Goal: Task Accomplishment & Management: Manage account settings

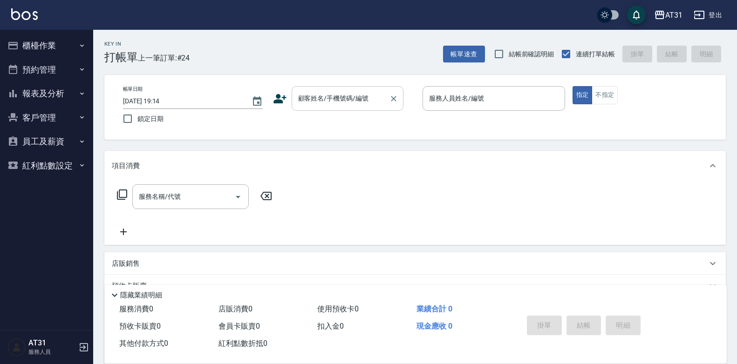
click at [360, 107] on div "顧客姓名/手機號碼/編號" at bounding box center [348, 98] width 112 height 25
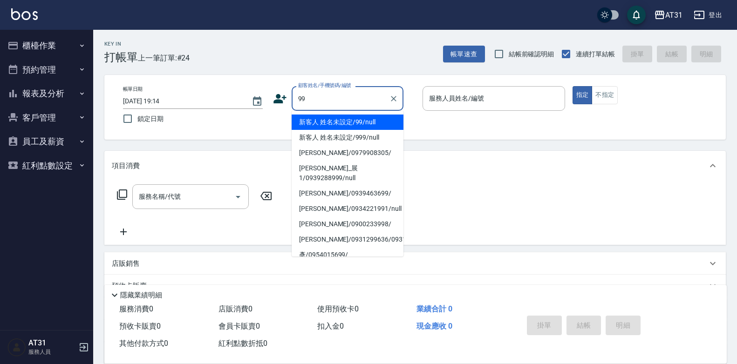
type input "新客人 姓名未設定/99/null"
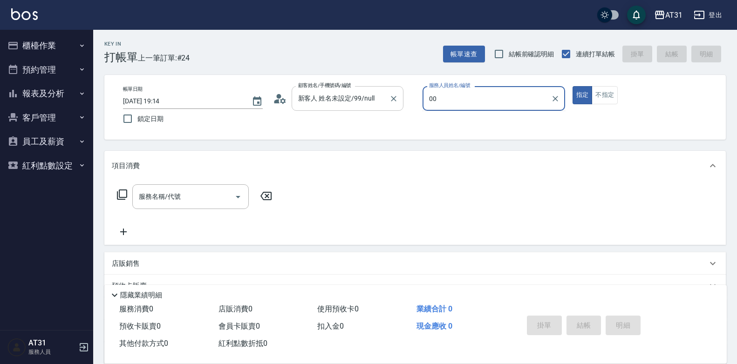
type input "[PERSON_NAME]-00"
type button "true"
click at [74, 51] on button "櫃檯作業" at bounding box center [47, 46] width 86 height 24
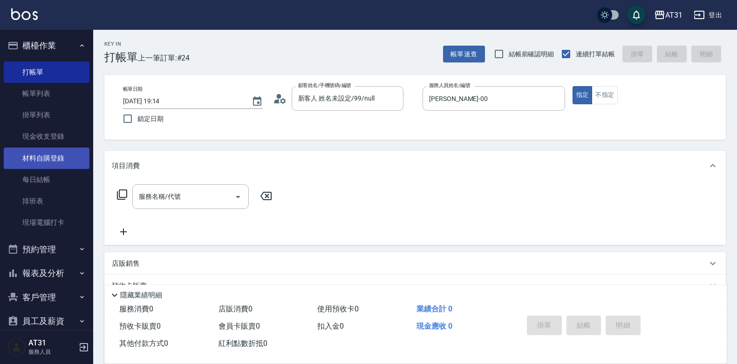
click at [75, 154] on link "材料自購登錄" at bounding box center [47, 158] width 86 height 21
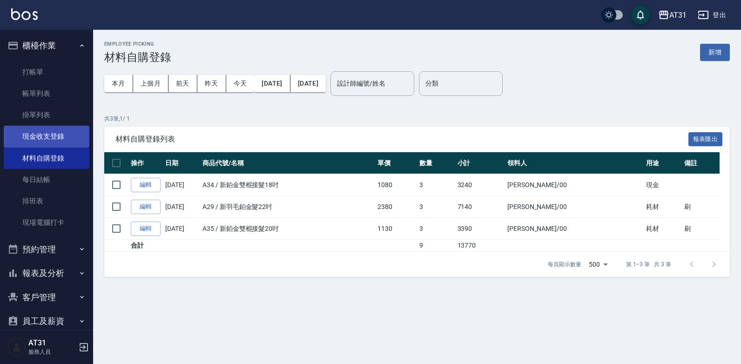
click at [57, 138] on link "現金收支登錄" at bounding box center [47, 136] width 86 height 21
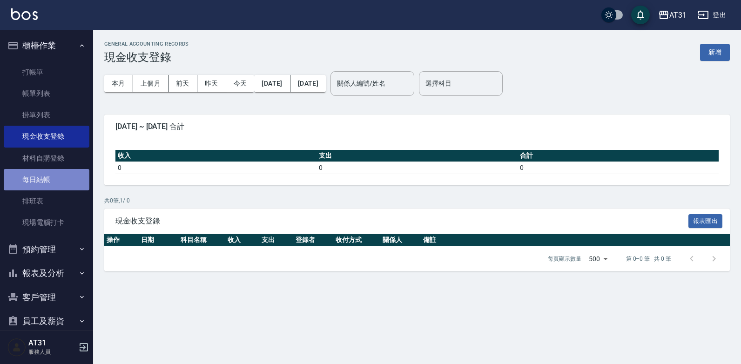
click at [51, 182] on link "每日結帳" at bounding box center [47, 179] width 86 height 21
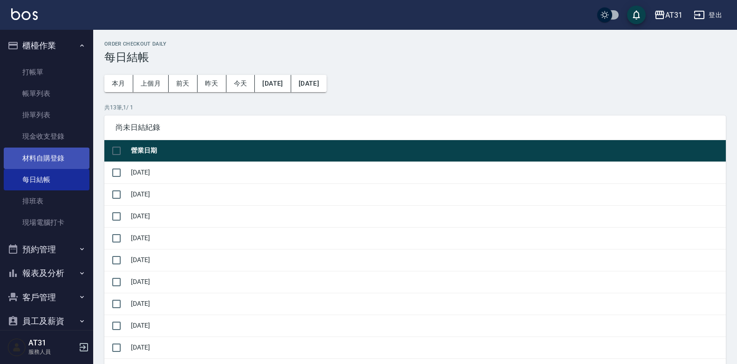
click at [50, 154] on link "材料自購登錄" at bounding box center [47, 158] width 86 height 21
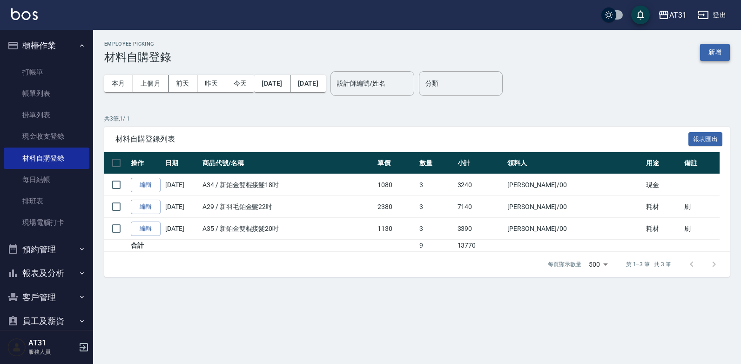
click at [713, 58] on button "新增" at bounding box center [715, 52] width 30 height 17
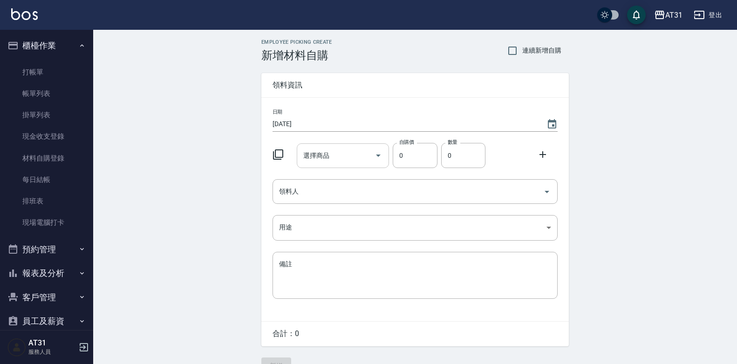
click at [362, 159] on input "選擇商品" at bounding box center [336, 156] width 70 height 16
type input "g"
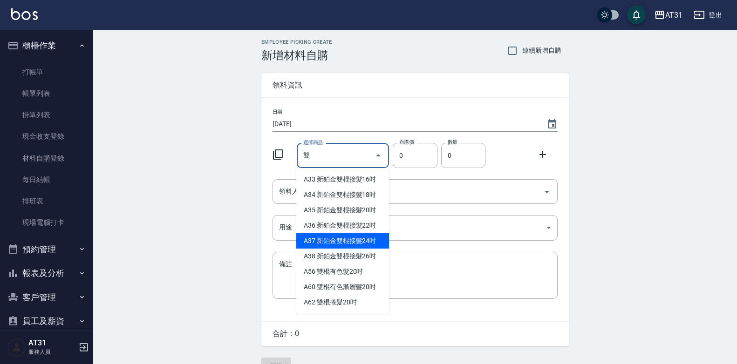
type input "新鉑金雙棍接髮24吋"
type input "1280"
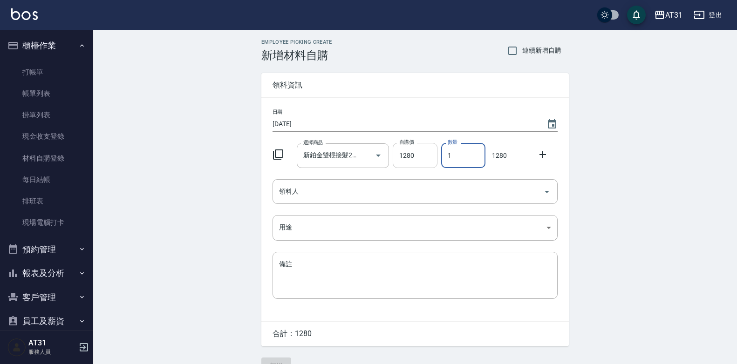
drag, startPoint x: 465, startPoint y: 155, endPoint x: 421, endPoint y: 162, distance: 44.3
click at [421, 162] on div "選擇商品 新鉑金雙棍接髮24吋 選擇商品 自購價 1280 自購價 數量 1 數量 1280" at bounding box center [413, 153] width 289 height 29
type input "3"
click at [399, 189] on input "領料人" at bounding box center [408, 191] width 263 height 16
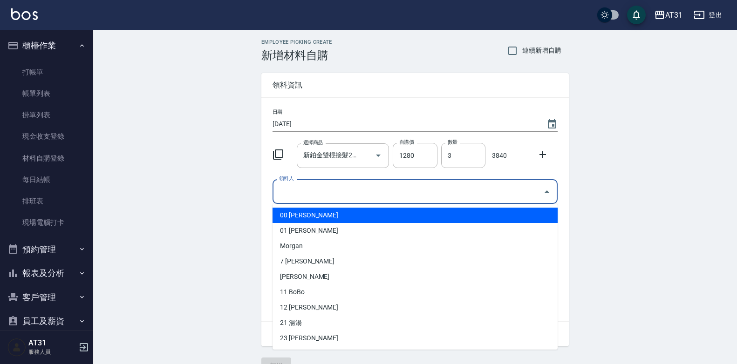
click at [384, 211] on li "00 [PERSON_NAME]" at bounding box center [414, 215] width 285 height 15
type input "[PERSON_NAME]"
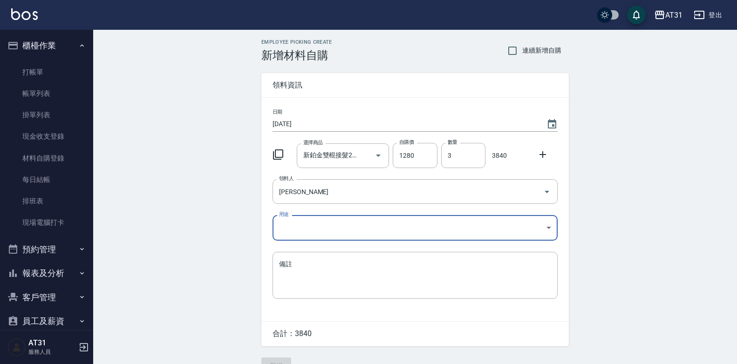
click at [547, 157] on icon at bounding box center [542, 154] width 11 height 11
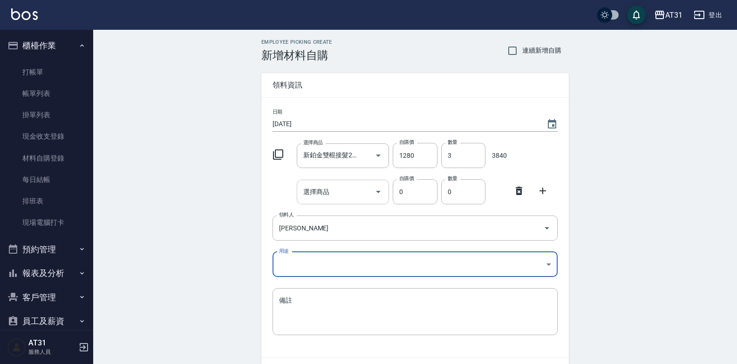
click at [338, 199] on input "選擇商品" at bounding box center [336, 192] width 70 height 16
type input "ㄇ"
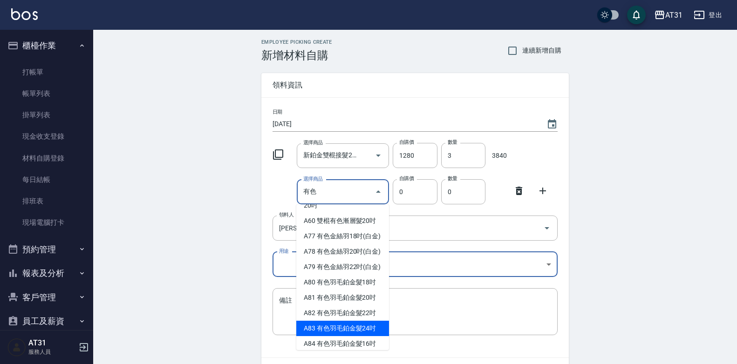
scroll to position [51, 0]
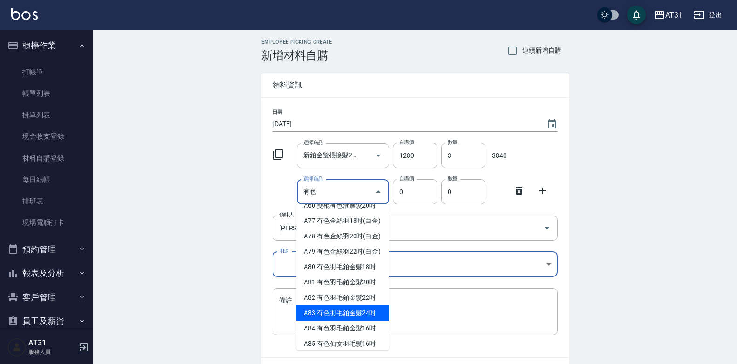
type input "有色羽毛鉑金髮24吋"
type input "2730"
type input "1"
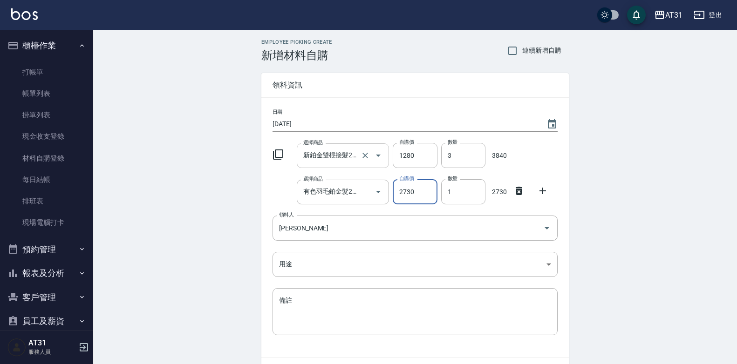
click at [353, 158] on input "新鉑金雙棍接髮24吋" at bounding box center [330, 156] width 58 height 16
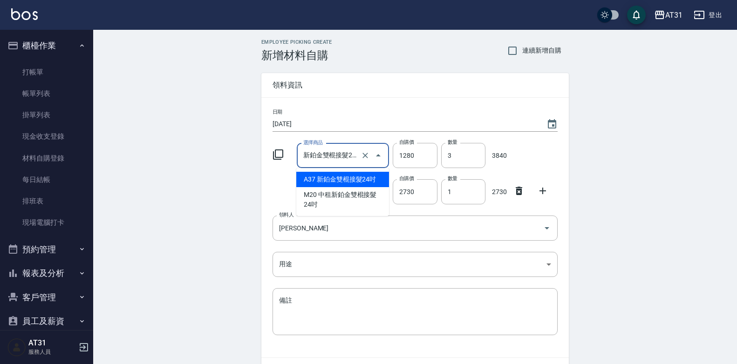
click at [594, 132] on div "Employee Picking Create 新增材料自購 連續新增自購 領料資訊 日期 [DATE] 選擇商品 新鉑金雙棍接髮24吋 選擇商品 自購價 1…" at bounding box center [415, 225] width 644 height 390
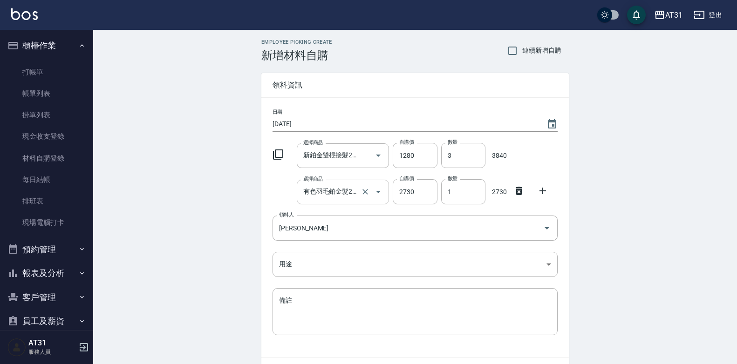
click at [346, 195] on input "有色羽毛鉑金髮24吋" at bounding box center [330, 192] width 58 height 16
click at [658, 158] on div "Employee Picking Create 新增材料自購 連續新增自購 領料資訊 日期 [DATE] 選擇商品 新鉑金雙棍接髮24吋 選擇商品 自購價 1…" at bounding box center [415, 225] width 644 height 390
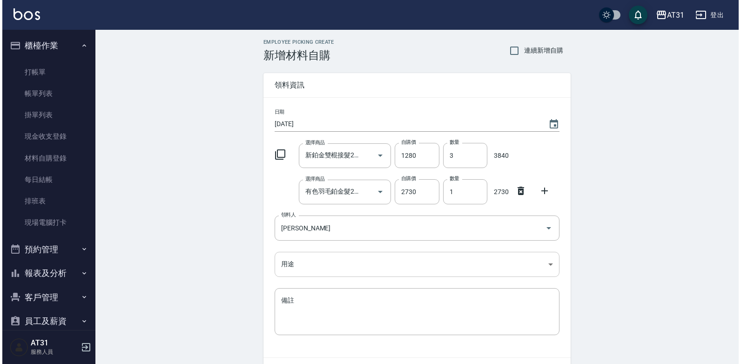
click at [459, 265] on body "AT31 登出 櫃檯作業 打帳單 帳單列表 掛單列表 現金收支登錄 材料自購登錄 每日結帳 排班表 現場電腦打卡 預約管理 預約管理 單日預約紀錄 單週預約紀…" at bounding box center [368, 210] width 737 height 420
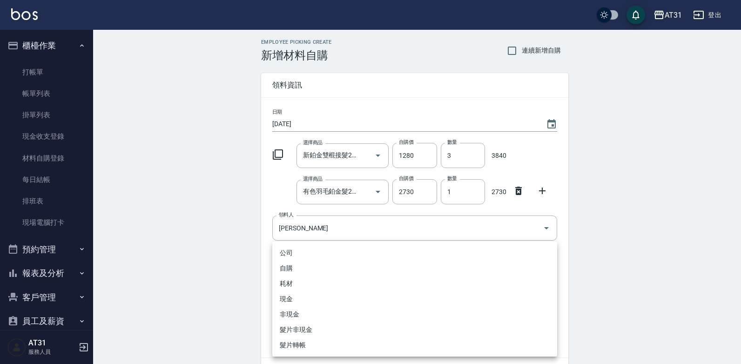
click at [339, 290] on ul "公司 自購 耗材 現金 非現金 髮片非現金 髮片轉帳" at bounding box center [414, 299] width 285 height 115
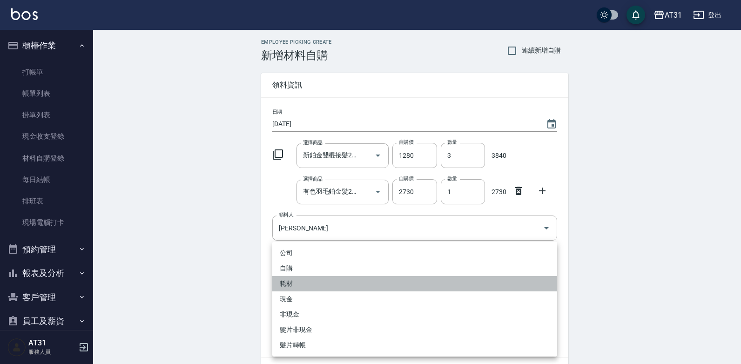
click at [331, 289] on li "耗材" at bounding box center [414, 283] width 285 height 15
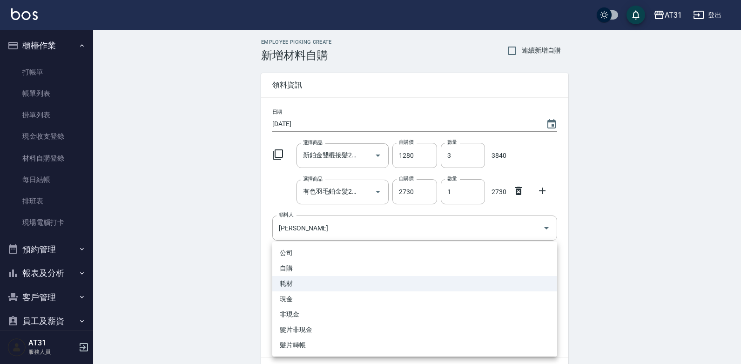
drag, startPoint x: 326, startPoint y: 267, endPoint x: 317, endPoint y: 293, distance: 27.5
click at [325, 270] on body "AT31 登出 櫃檯作業 打帳單 帳單列表 掛單列表 現金收支登錄 材料自購登錄 每日結帳 排班表 現場電腦打卡 預約管理 預約管理 單日預約紀錄 單週預約紀…" at bounding box center [370, 210] width 741 height 420
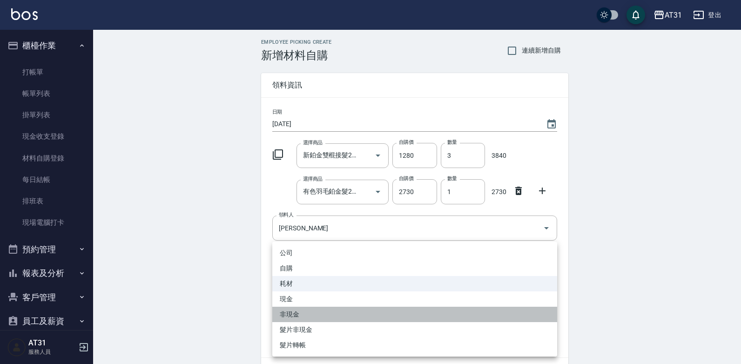
click at [309, 308] on li "非現金" at bounding box center [414, 314] width 285 height 15
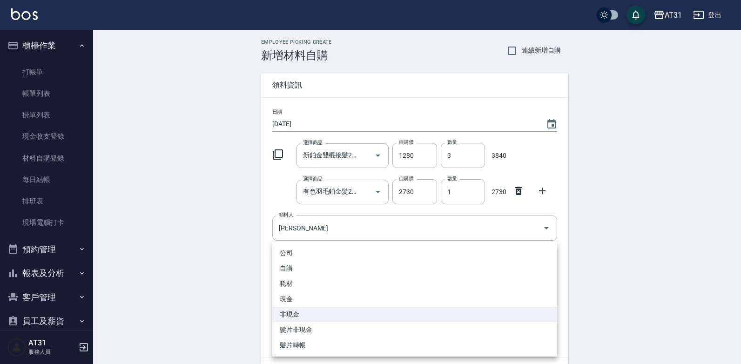
click at [322, 265] on body "AT31 登出 櫃檯作業 打帳單 帳單列表 掛單列表 現金收支登錄 材料自購登錄 每日結帳 排班表 現場電腦打卡 預約管理 預約管理 單日預約紀錄 單週預約紀…" at bounding box center [370, 210] width 741 height 420
click at [308, 299] on li "現金" at bounding box center [414, 299] width 285 height 15
type input "現金"
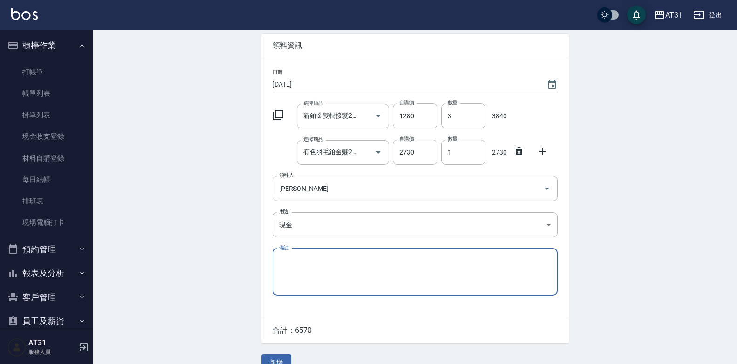
scroll to position [47, 0]
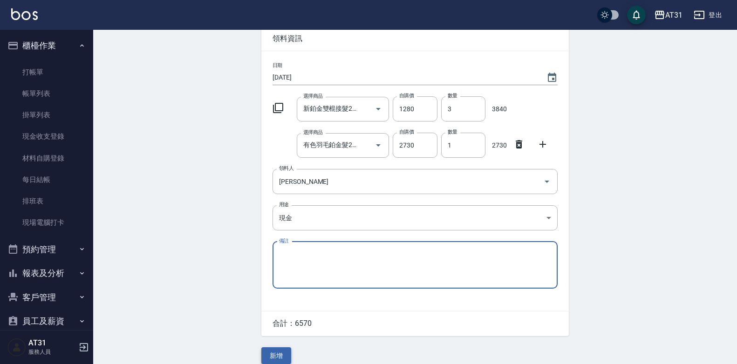
click at [271, 352] on button "新增" at bounding box center [276, 355] width 30 height 17
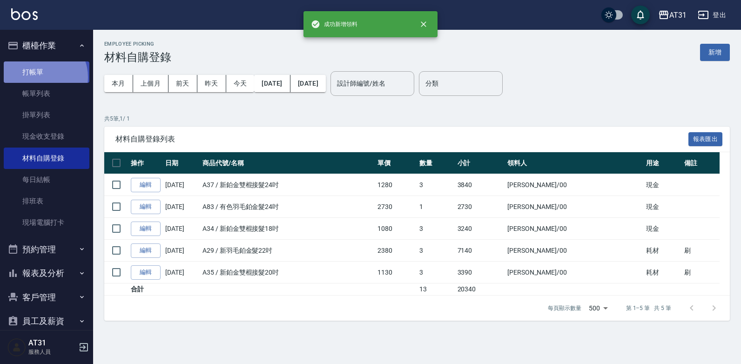
click at [41, 77] on link "打帳單" at bounding box center [47, 71] width 86 height 21
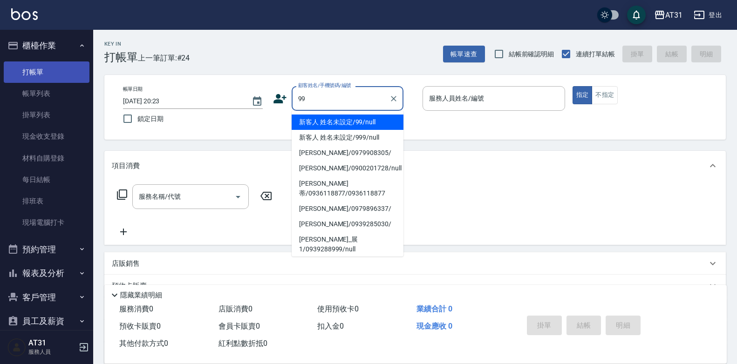
type input "新客人 姓名未設定/99/null"
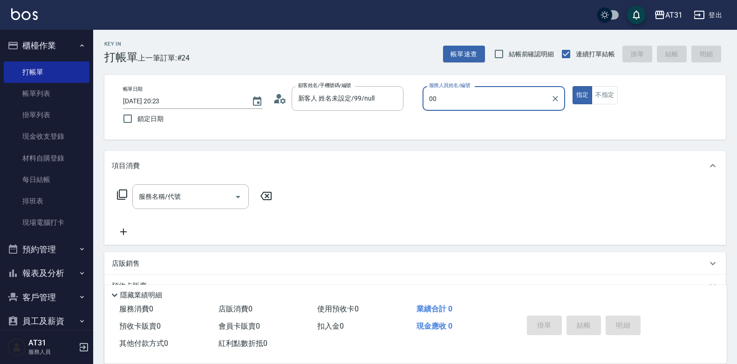
type input "[PERSON_NAME]-00"
type button "true"
click at [172, 187] on div "服務名稱/代號" at bounding box center [190, 196] width 116 height 25
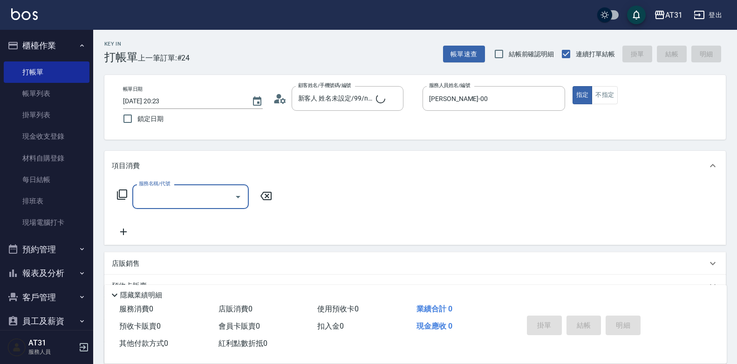
click at [172, 190] on input "服務名稱/代號" at bounding box center [183, 197] width 94 height 16
type input "g"
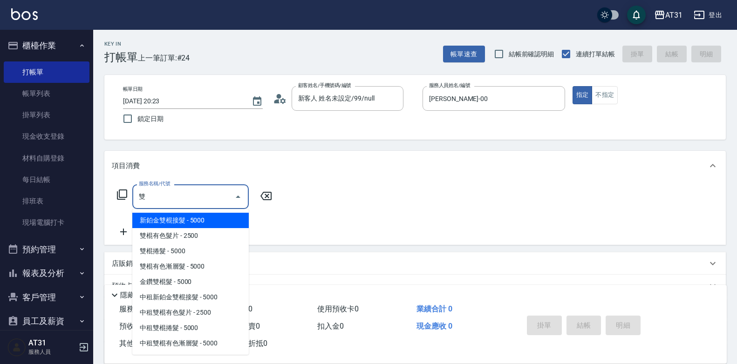
type input "新鉑金雙棍接髮(706)"
type input "500"
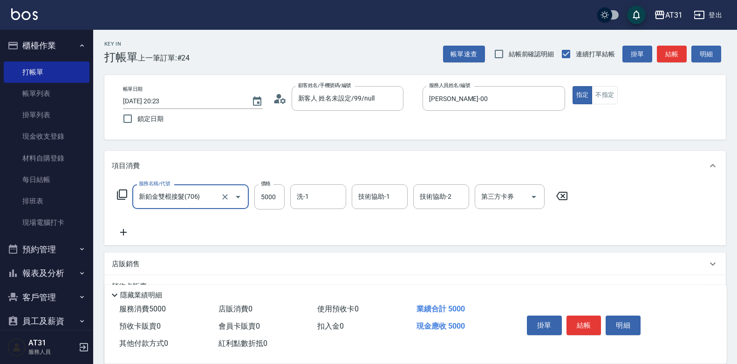
type input "新鉑金雙棍接髮(706)"
type input "0"
type input "13"
type input "10"
type input "137"
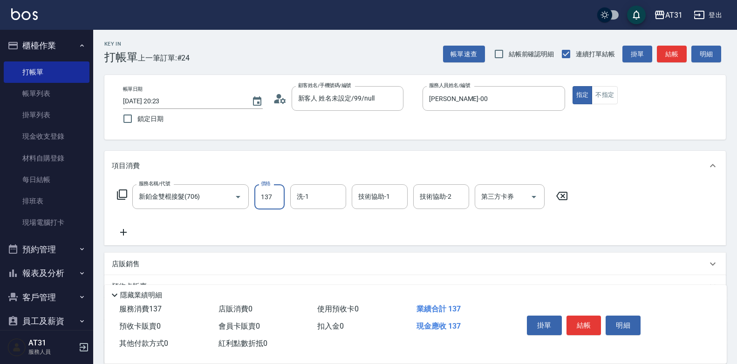
type input "130"
type input "13730"
type input "1370"
type input "13730"
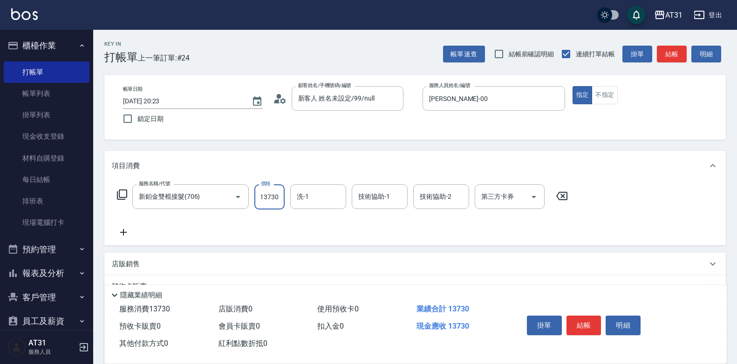
scroll to position [0, 0]
type input "鳳梨-41"
type input "[PERSON_NAME]-46"
click at [124, 236] on icon at bounding box center [123, 232] width 23 height 11
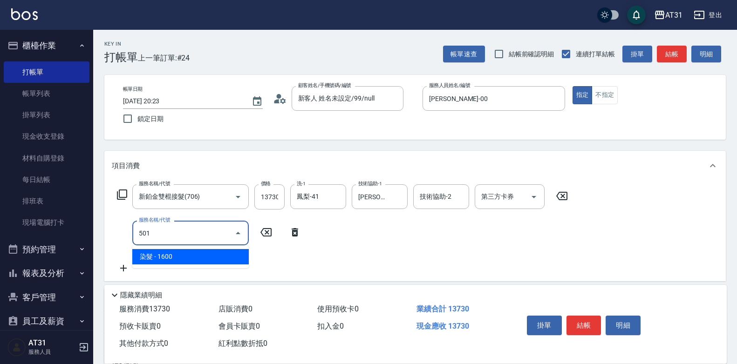
type input "501"
type input "1530"
type input "染髮(501)"
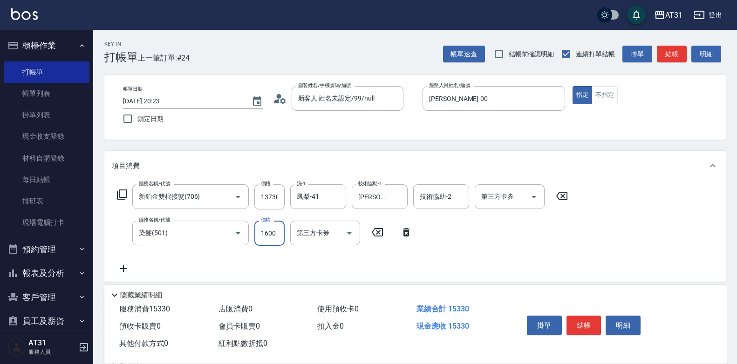
type input "0"
type input "1370"
type input "0"
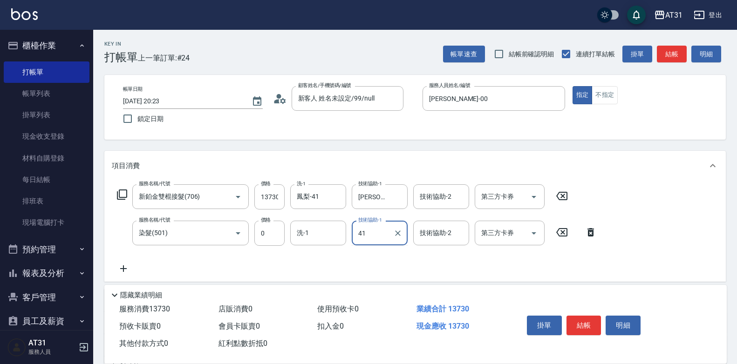
type input "鳳梨-41"
click at [584, 318] on button "結帳" at bounding box center [583, 326] width 35 height 20
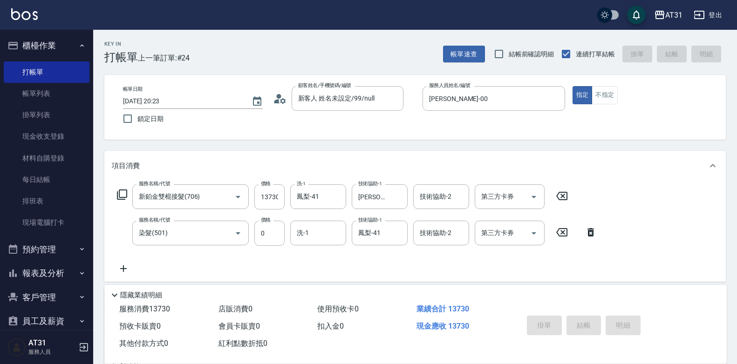
type input "0"
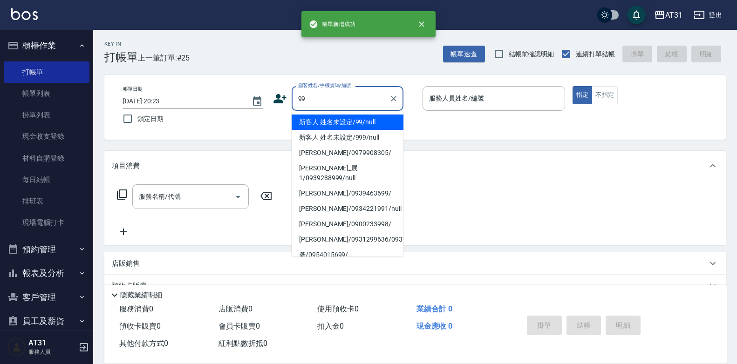
type input "新客人 姓名未設定/99/null"
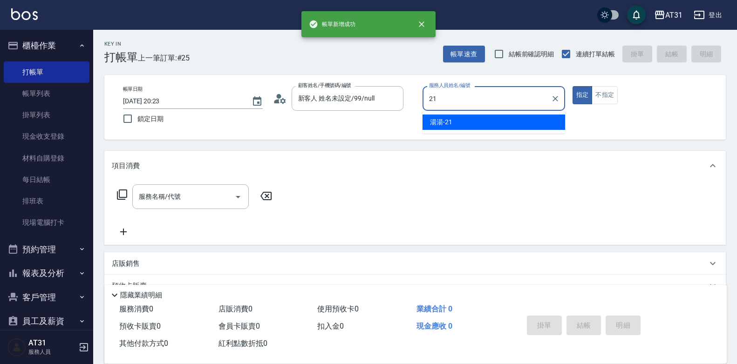
type input "湯湯-21"
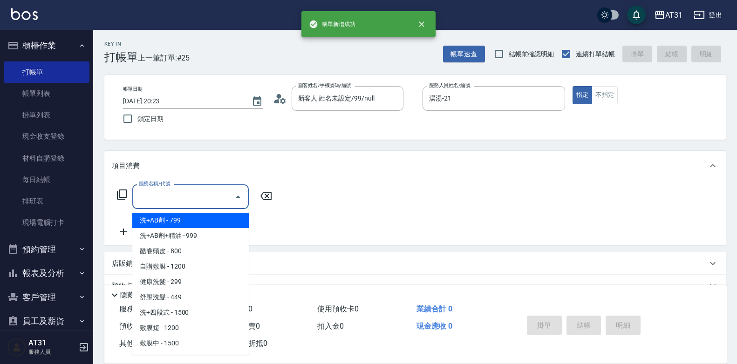
click at [205, 190] on input "服務名稱/代號" at bounding box center [183, 197] width 94 height 16
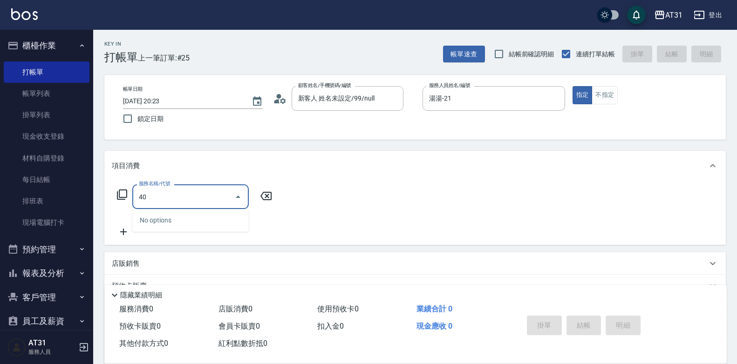
type input "401"
type input "20"
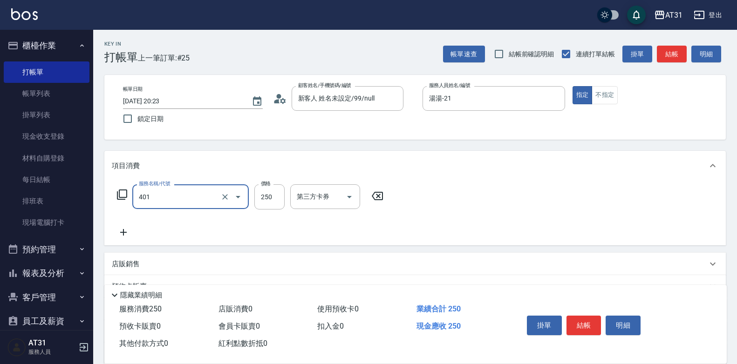
type input "剪髮(401)"
type input "3"
type input "0"
type input "30"
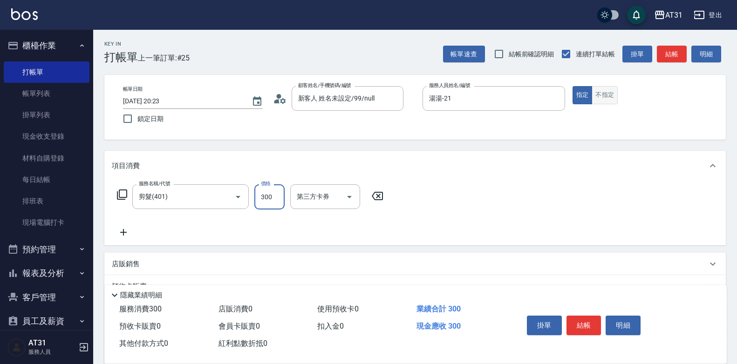
type input "300"
click at [610, 95] on button "不指定" at bounding box center [604, 95] width 26 height 18
click at [583, 319] on button "結帳" at bounding box center [583, 326] width 35 height 20
type input "0"
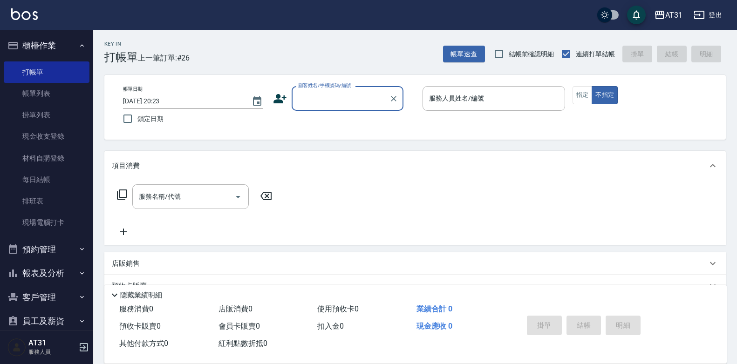
click at [68, 277] on button "報表及分析" at bounding box center [47, 273] width 86 height 24
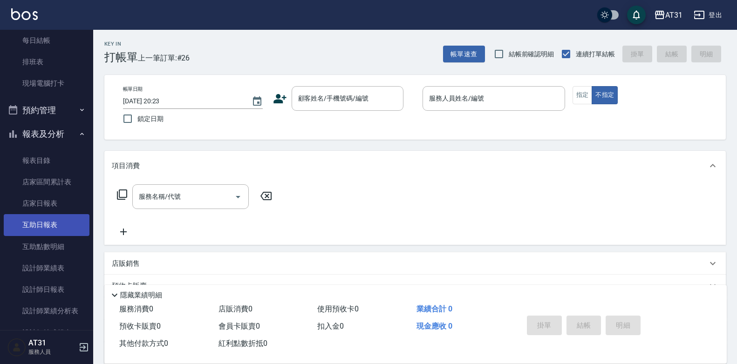
scroll to position [140, 0]
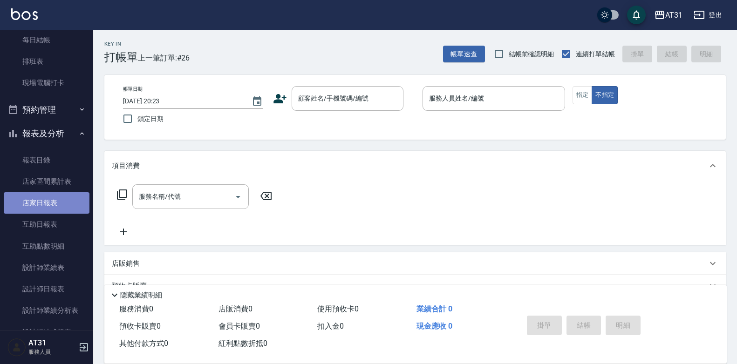
click at [58, 205] on link "店家日報表" at bounding box center [47, 202] width 86 height 21
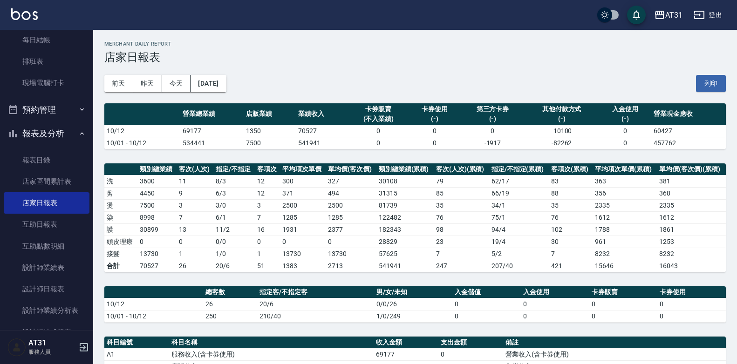
drag, startPoint x: 320, startPoint y: 181, endPoint x: 315, endPoint y: 178, distance: 5.6
drag, startPoint x: 315, startPoint y: 178, endPoint x: 256, endPoint y: 155, distance: 63.3
drag, startPoint x: 256, startPoint y: 155, endPoint x: 234, endPoint y: 135, distance: 29.7
drag, startPoint x: 234, startPoint y: 135, endPoint x: 200, endPoint y: 133, distance: 33.6
drag, startPoint x: 200, startPoint y: 133, endPoint x: 183, endPoint y: 129, distance: 17.2
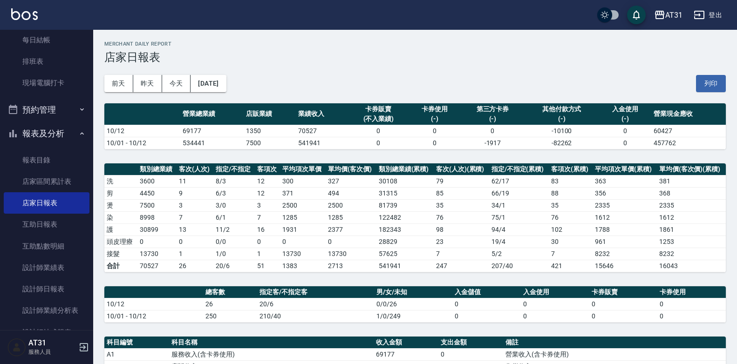
click at [183, 129] on td "69177" at bounding box center [211, 131] width 63 height 12
click at [49, 285] on link "設計師日報表" at bounding box center [47, 289] width 86 height 21
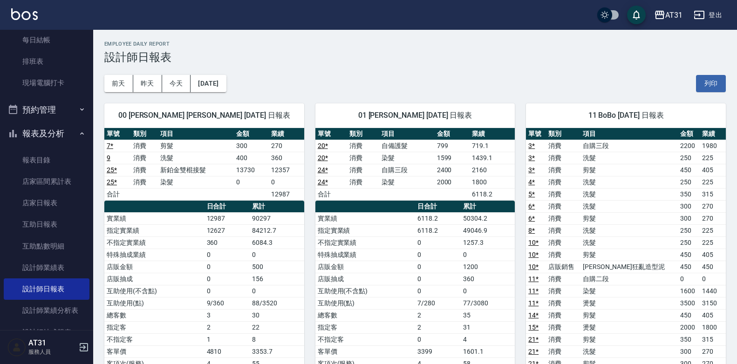
drag, startPoint x: 272, startPoint y: 34, endPoint x: 414, endPoint y: 44, distance: 142.0
drag, startPoint x: 414, startPoint y: 44, endPoint x: 387, endPoint y: 44, distance: 26.6
click at [387, 45] on h2 "Employee Daily Report" at bounding box center [414, 44] width 621 height 6
drag, startPoint x: 388, startPoint y: 44, endPoint x: 365, endPoint y: 51, distance: 24.3
click at [365, 51] on h3 "設計師日報表" at bounding box center [414, 57] width 621 height 13
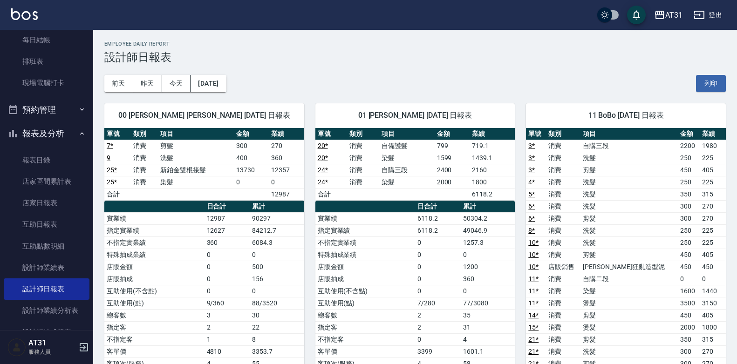
drag, startPoint x: 402, startPoint y: 192, endPoint x: 360, endPoint y: 181, distance: 43.7
drag, startPoint x: 360, startPoint y: 181, endPoint x: 314, endPoint y: 173, distance: 46.4
drag, startPoint x: 314, startPoint y: 173, endPoint x: 271, endPoint y: 172, distance: 43.3
drag, startPoint x: 271, startPoint y: 172, endPoint x: 255, endPoint y: 165, distance: 16.9
click at [255, 165] on td "13730" at bounding box center [251, 170] width 35 height 12
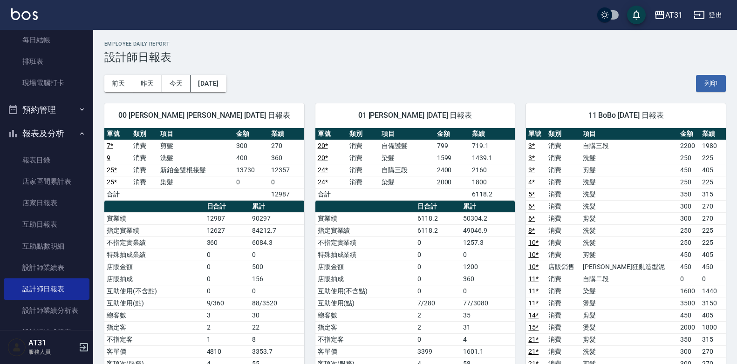
drag, startPoint x: 255, startPoint y: 165, endPoint x: 239, endPoint y: 172, distance: 17.7
drag, startPoint x: 239, startPoint y: 172, endPoint x: 223, endPoint y: 181, distance: 18.3
click at [223, 181] on td "染髮" at bounding box center [196, 182] width 76 height 12
drag, startPoint x: 450, startPoint y: 175, endPoint x: 410, endPoint y: 172, distance: 40.2
drag, startPoint x: 410, startPoint y: 172, endPoint x: 384, endPoint y: 177, distance: 27.0
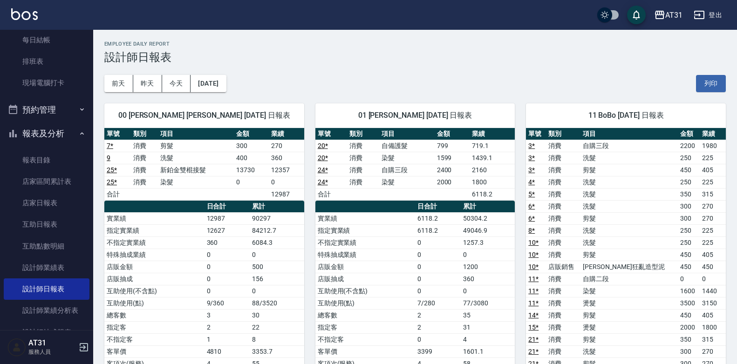
click at [384, 177] on td "染髮" at bounding box center [406, 182] width 55 height 12
drag, startPoint x: 379, startPoint y: 233, endPoint x: 344, endPoint y: 235, distance: 35.0
click at [344, 235] on td "指定實業績" at bounding box center [365, 230] width 100 height 12
drag, startPoint x: 344, startPoint y: 234, endPoint x: 261, endPoint y: 252, distance: 84.9
click at [261, 252] on td "0" at bounding box center [277, 255] width 54 height 12
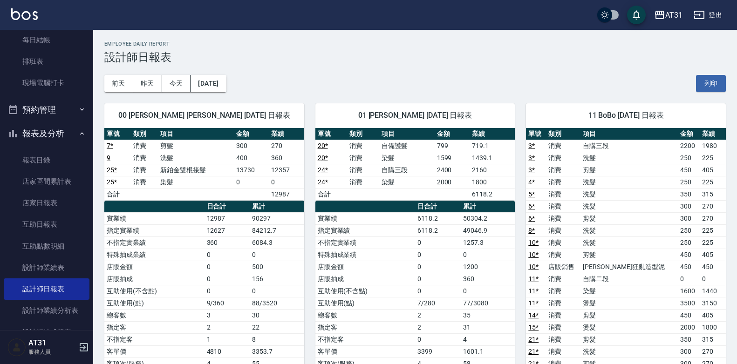
drag, startPoint x: 398, startPoint y: 194, endPoint x: 365, endPoint y: 181, distance: 35.7
click at [365, 181] on td "消費" at bounding box center [363, 182] width 32 height 12
drag, startPoint x: 365, startPoint y: 180, endPoint x: 340, endPoint y: 187, distance: 26.0
click at [340, 187] on td "24 *" at bounding box center [331, 182] width 32 height 12
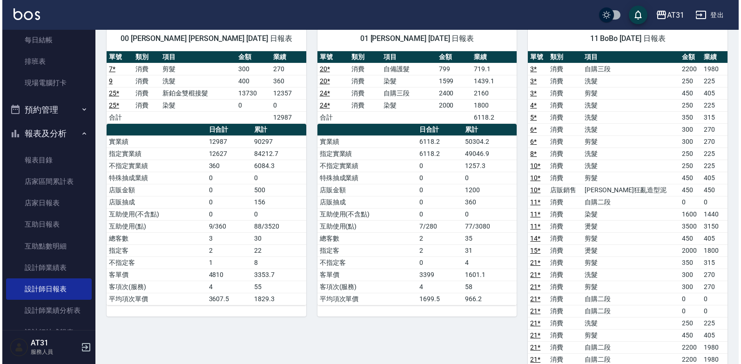
scroll to position [31, 0]
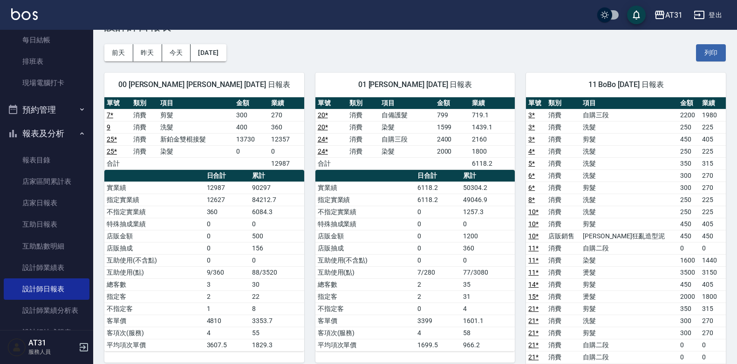
drag, startPoint x: 292, startPoint y: 143, endPoint x: 223, endPoint y: 89, distance: 87.0
click at [243, 133] on td "400" at bounding box center [251, 127] width 35 height 12
click at [208, 62] on div "00 [PERSON_NAME] [PERSON_NAME] [DATE] 日報表 單號 類別 項目 金額 業績 7 * 消費 剪髮 300 270 9 消費…" at bounding box center [198, 339] width 211 height 556
click at [214, 58] on button "[DATE]" at bounding box center [207, 52] width 35 height 17
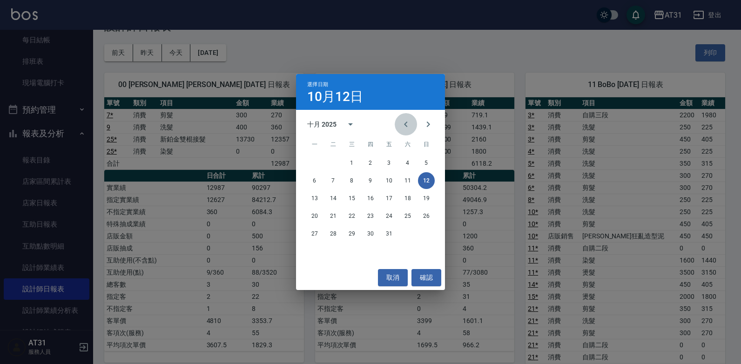
click at [400, 120] on button "Previous month" at bounding box center [406, 124] width 22 height 22
click at [412, 182] on button "13" at bounding box center [408, 180] width 17 height 17
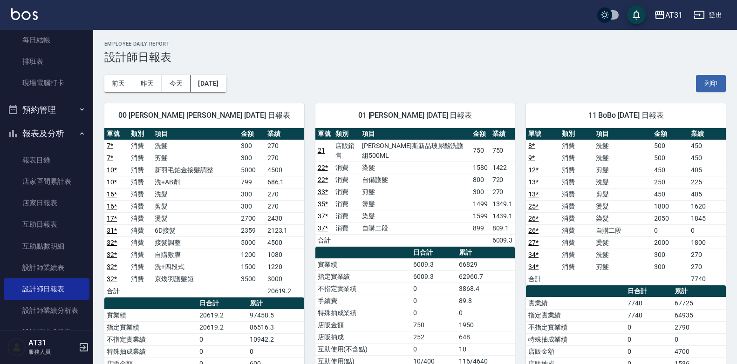
drag, startPoint x: 362, startPoint y: 73, endPoint x: 333, endPoint y: 61, distance: 31.1
drag, startPoint x: 333, startPoint y: 61, endPoint x: 324, endPoint y: 57, distance: 10.2
drag, startPoint x: 324, startPoint y: 57, endPoint x: 300, endPoint y: 55, distance: 23.4
click at [300, 55] on h3 "設計師日報表" at bounding box center [414, 57] width 621 height 13
drag, startPoint x: 373, startPoint y: 111, endPoint x: 367, endPoint y: 108, distance: 6.5
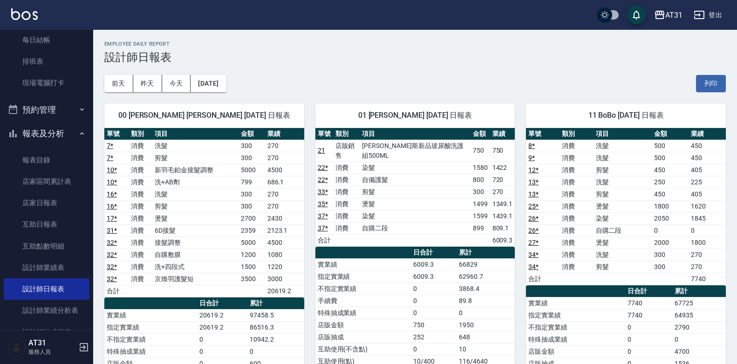
drag, startPoint x: 367, startPoint y: 108, endPoint x: 318, endPoint y: 76, distance: 58.8
drag, startPoint x: 318, startPoint y: 76, endPoint x: 309, endPoint y: 70, distance: 10.7
drag, startPoint x: 309, startPoint y: 70, endPoint x: 291, endPoint y: 50, distance: 27.4
drag, startPoint x: 291, startPoint y: 50, endPoint x: 250, endPoint y: 53, distance: 40.6
click at [250, 53] on h3 "設計師日報表" at bounding box center [414, 57] width 621 height 13
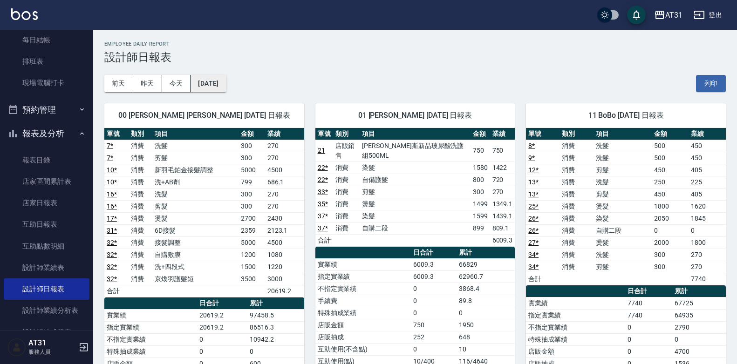
click at [226, 78] on button "[DATE]" at bounding box center [207, 83] width 35 height 17
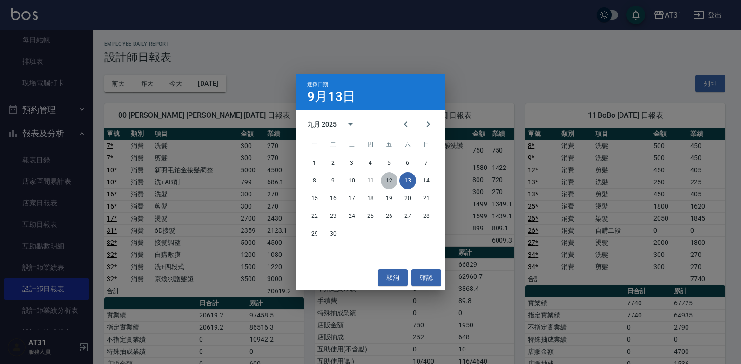
click at [394, 178] on button "12" at bounding box center [389, 180] width 17 height 17
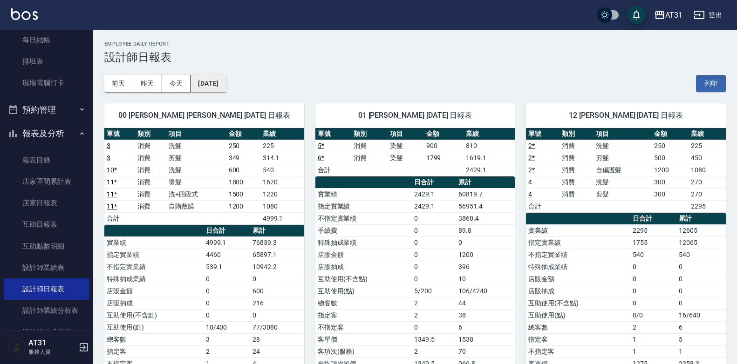
click at [223, 82] on button "[DATE]" at bounding box center [207, 83] width 35 height 17
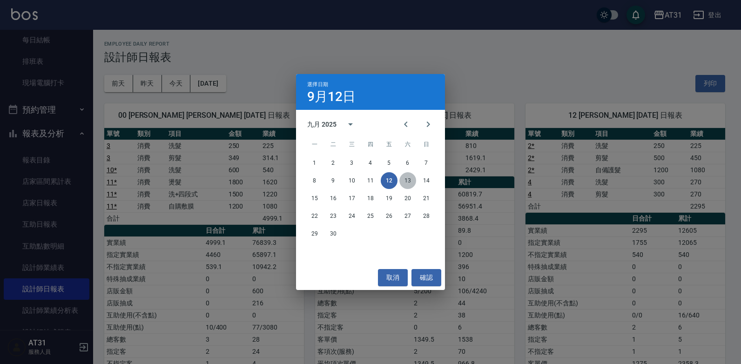
click at [410, 185] on button "13" at bounding box center [408, 180] width 17 height 17
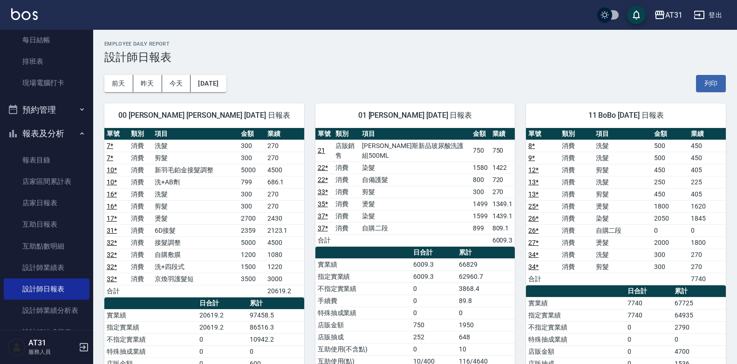
drag, startPoint x: 410, startPoint y: 185, endPoint x: 371, endPoint y: 180, distance: 39.5
click at [371, 186] on td "剪髮" at bounding box center [415, 192] width 110 height 12
drag, startPoint x: 368, startPoint y: 176, endPoint x: 315, endPoint y: 179, distance: 53.2
drag, startPoint x: 315, startPoint y: 179, endPoint x: 250, endPoint y: 150, distance: 71.3
click at [250, 150] on tbody "7 * 消費 洗髮 300 270 7 * 消費 剪髮 300 270 10 * 消費 新羽毛鉑金接髮調整 5000 4500 10 * 消費 洗+AB劑 7…" at bounding box center [204, 218] width 200 height 157
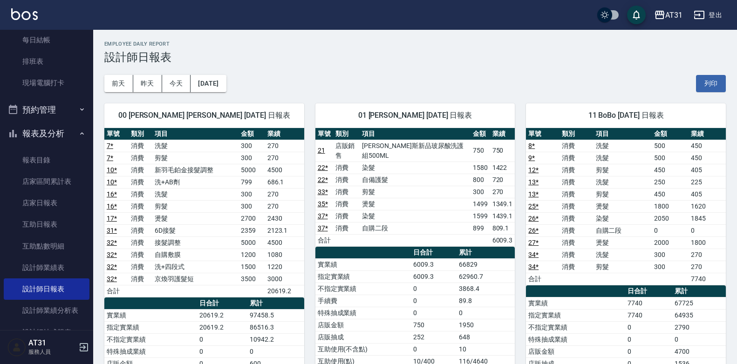
drag, startPoint x: 250, startPoint y: 150, endPoint x: 450, endPoint y: 214, distance: 210.2
click at [450, 222] on td "自購二段" at bounding box center [415, 228] width 110 height 12
drag, startPoint x: 449, startPoint y: 210, endPoint x: 414, endPoint y: 217, distance: 35.6
drag, startPoint x: 414, startPoint y: 217, endPoint x: 351, endPoint y: 174, distance: 76.2
click at [393, 210] on td "染髮" at bounding box center [415, 216] width 110 height 12
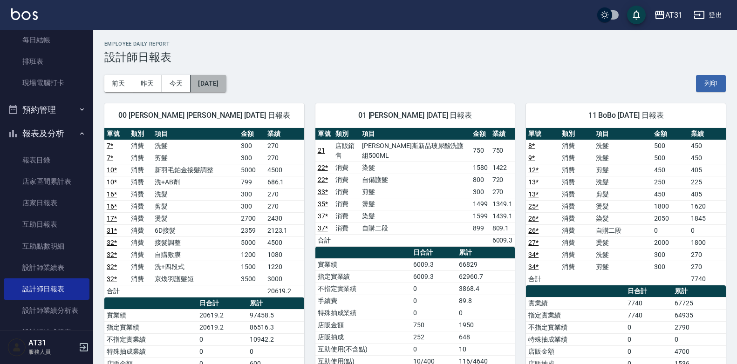
click at [226, 88] on button "[DATE]" at bounding box center [207, 83] width 35 height 17
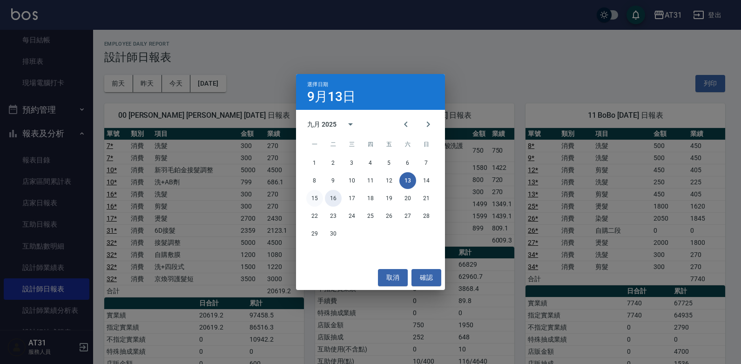
drag, startPoint x: 335, startPoint y: 197, endPoint x: 319, endPoint y: 197, distance: 15.8
click at [322, 199] on div "15 16 17 18 19 20 21" at bounding box center [370, 198] width 149 height 17
click at [319, 197] on button "15" at bounding box center [314, 198] width 17 height 17
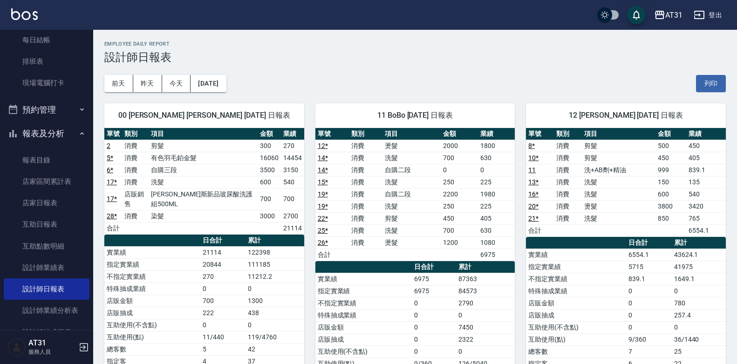
drag, startPoint x: 319, startPoint y: 197, endPoint x: 294, endPoint y: 198, distance: 25.2
drag, startPoint x: 294, startPoint y: 198, endPoint x: 268, endPoint y: 195, distance: 25.8
drag, startPoint x: 268, startPoint y: 195, endPoint x: 240, endPoint y: 201, distance: 29.0
click at [240, 210] on td "染髮" at bounding box center [203, 216] width 109 height 12
drag, startPoint x: 443, startPoint y: 194, endPoint x: 348, endPoint y: 197, distance: 95.5
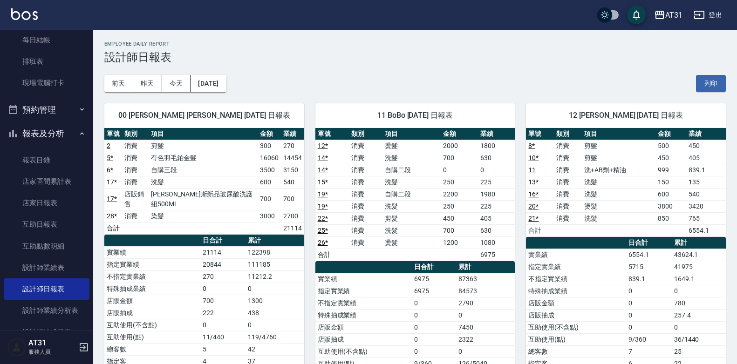
drag, startPoint x: 348, startPoint y: 197, endPoint x: 330, endPoint y: 197, distance: 17.7
click at [330, 197] on td "19 *" at bounding box center [332, 194] width 34 height 12
click at [217, 89] on button "[DATE]" at bounding box center [207, 83] width 35 height 17
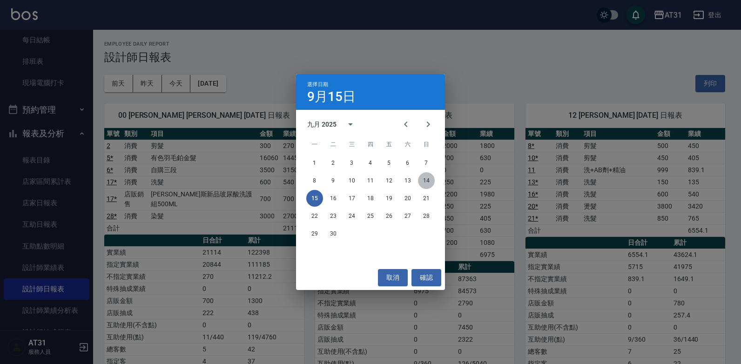
click at [424, 180] on button "14" at bounding box center [426, 180] width 17 height 17
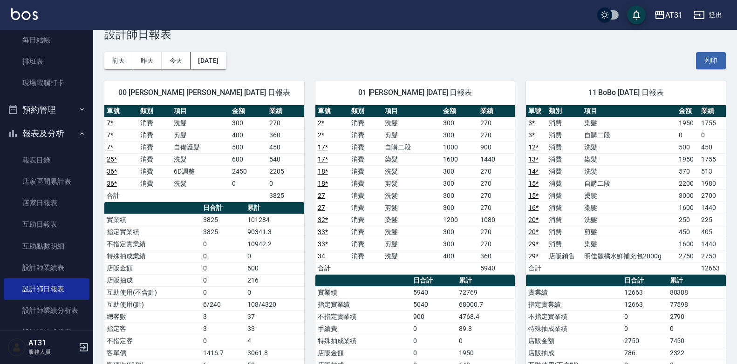
scroll to position [47, 0]
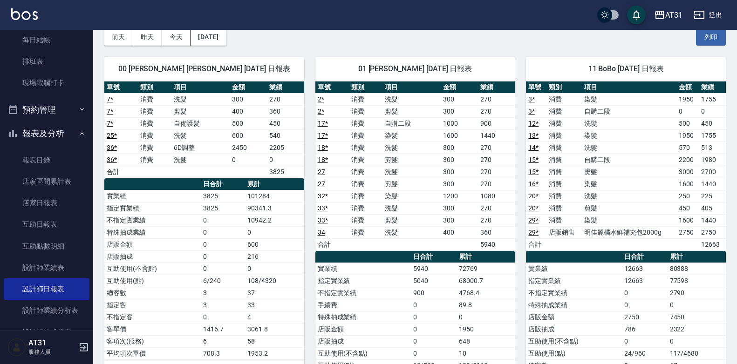
drag, startPoint x: 435, startPoint y: 182, endPoint x: 420, endPoint y: 181, distance: 14.9
drag, startPoint x: 420, startPoint y: 181, endPoint x: 401, endPoint y: 184, distance: 19.3
click at [401, 184] on tbody "2 * 消費 洗髮 300 270 2 * 消費 剪髮 300 270 17 * 消費 自購二段 1000 900 17 * 消費 染髮 1600 1440 …" at bounding box center [415, 171] width 200 height 157
drag, startPoint x: 401, startPoint y: 183, endPoint x: 369, endPoint y: 201, distance: 36.9
click at [369, 201] on td "消費" at bounding box center [366, 196] width 34 height 12
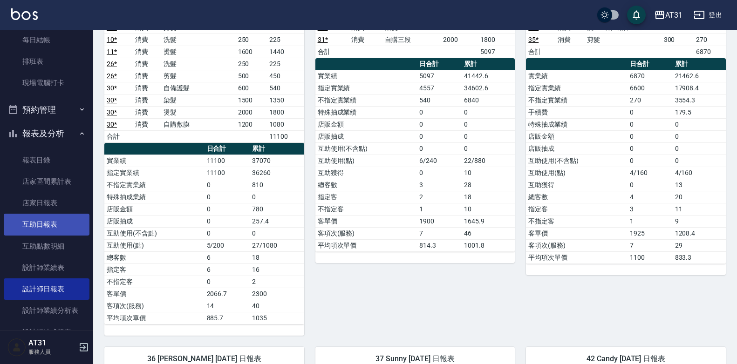
scroll to position [605, 0]
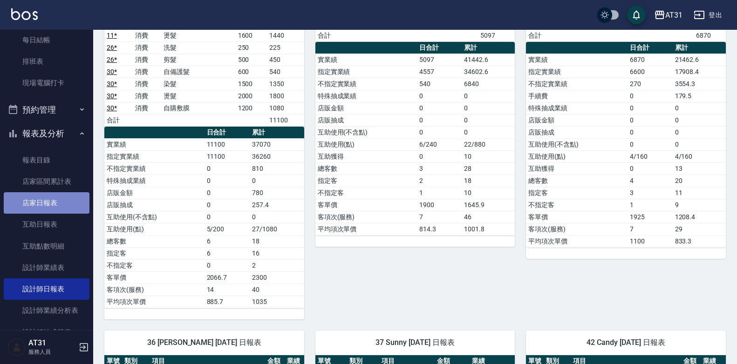
click at [47, 205] on link "店家日報表" at bounding box center [47, 202] width 86 height 21
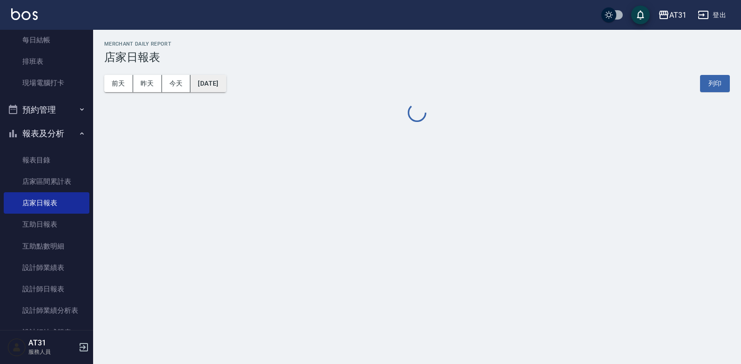
click at [210, 83] on button "[DATE]" at bounding box center [207, 83] width 35 height 17
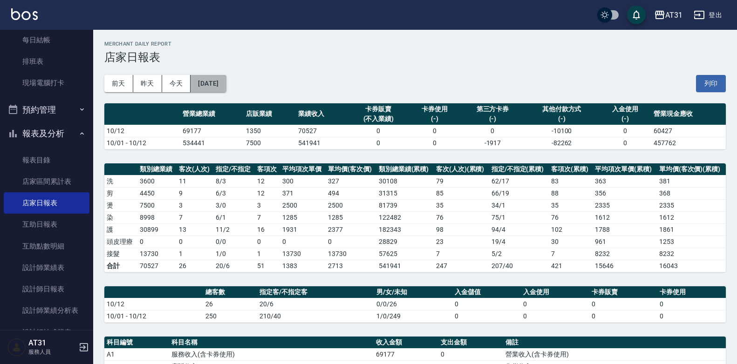
click at [226, 82] on button "[DATE]" at bounding box center [207, 83] width 35 height 17
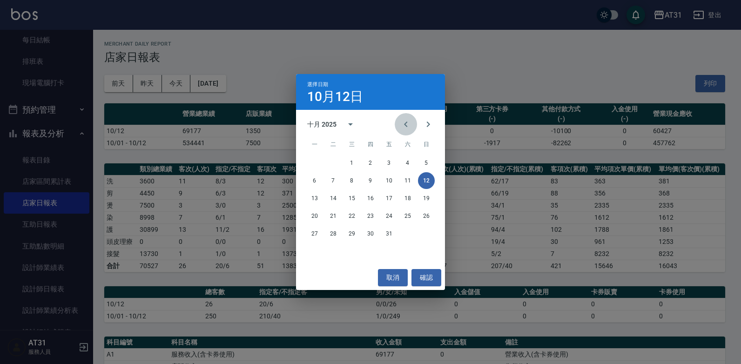
click at [409, 133] on button "Previous month" at bounding box center [406, 124] width 22 height 22
click at [388, 180] on button "12" at bounding box center [389, 180] width 17 height 17
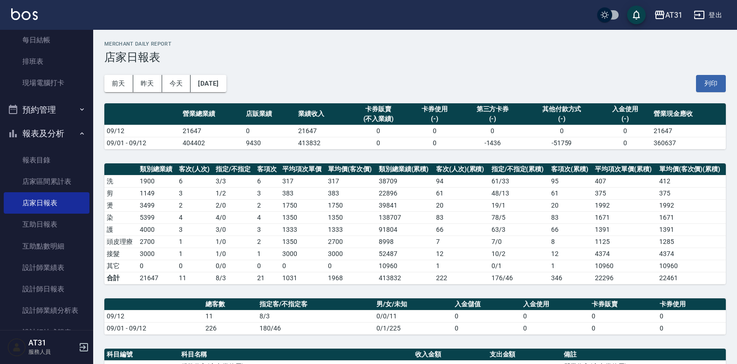
click at [221, 83] on button "[DATE]" at bounding box center [207, 83] width 35 height 17
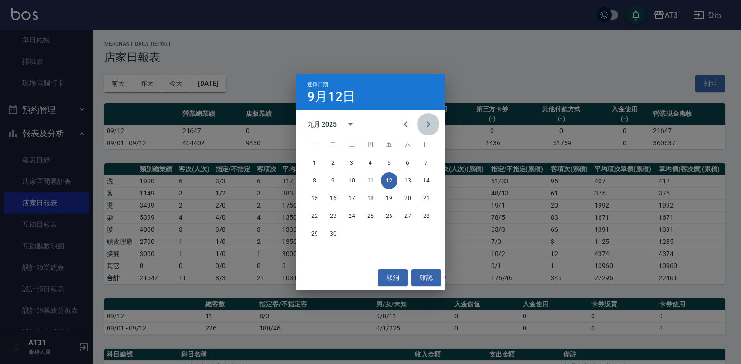
click at [431, 125] on icon "Next month" at bounding box center [428, 124] width 11 height 11
click at [429, 179] on button "12" at bounding box center [426, 180] width 17 height 17
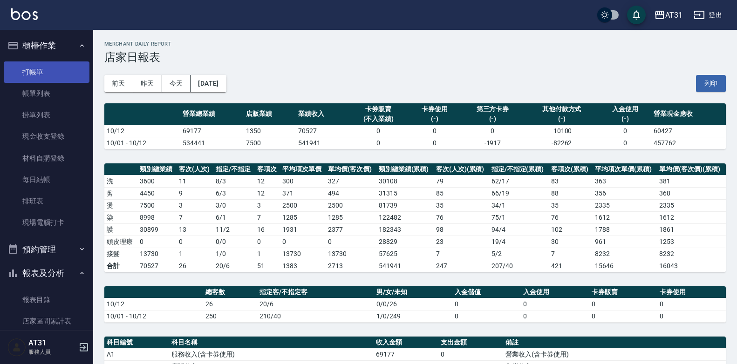
click at [53, 63] on link "打帳單" at bounding box center [47, 71] width 86 height 21
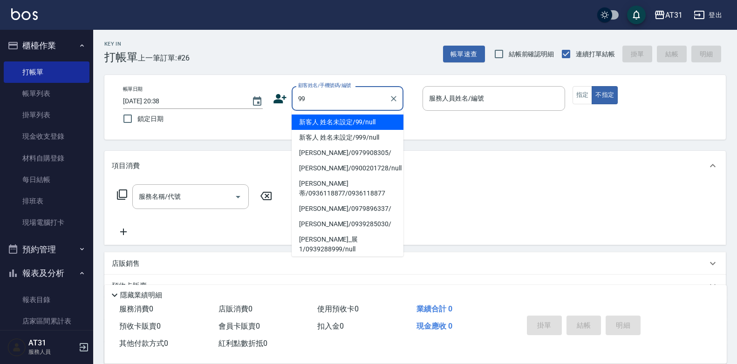
type input "新客人 姓名未設定/99/null"
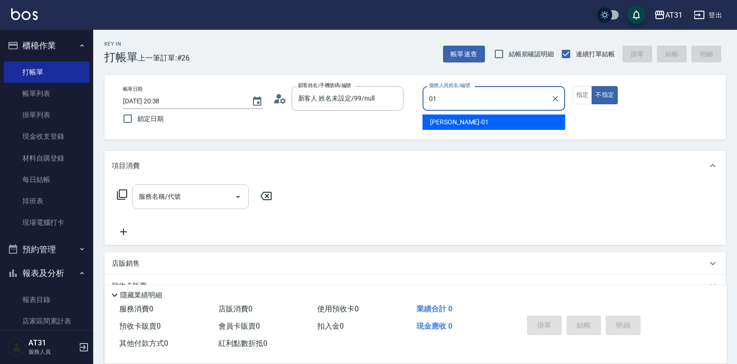
type input "[PERSON_NAME]-01"
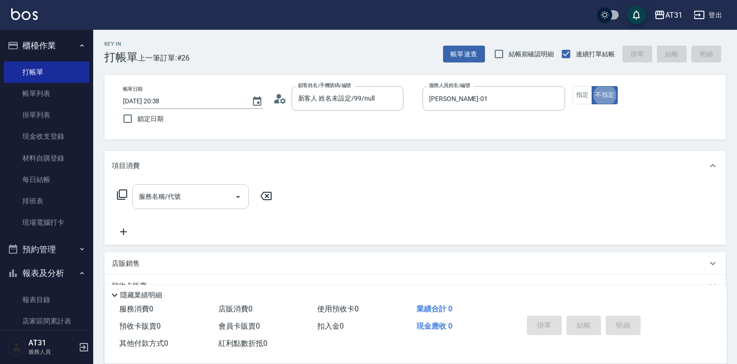
type button "false"
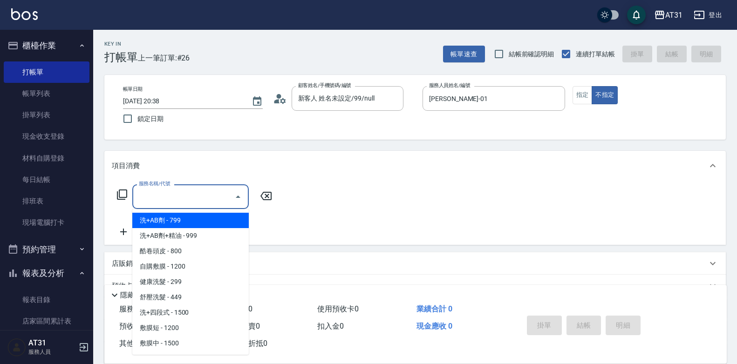
click at [203, 204] on input "服務名稱/代號" at bounding box center [183, 197] width 94 height 16
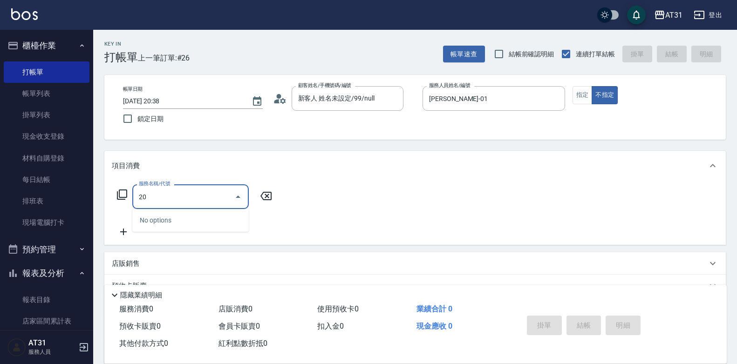
type input "201"
type input "20"
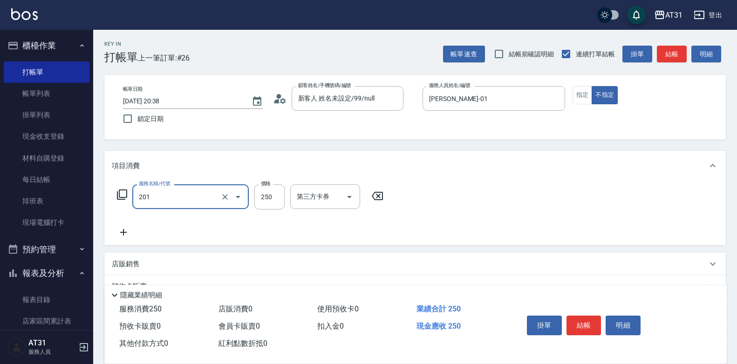
type input "洗髮(201)"
type input "0"
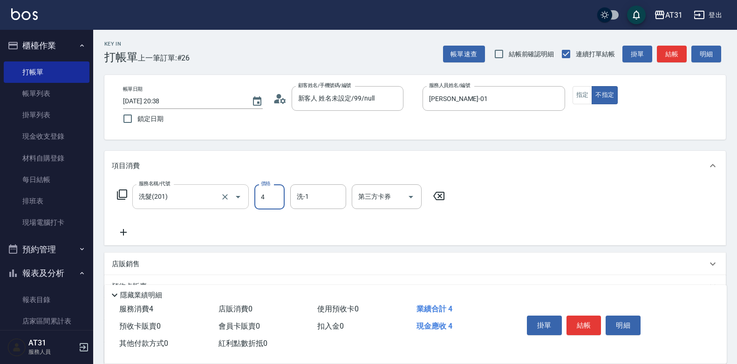
type input "40"
type input "400"
type input "[PERSON_NAME]-46"
click at [582, 316] on button "結帳" at bounding box center [583, 326] width 35 height 20
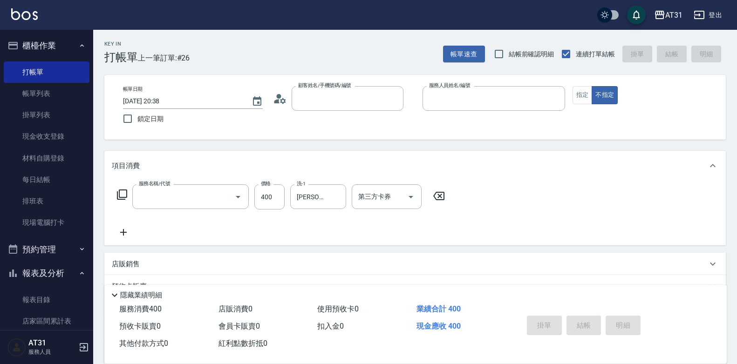
type input "0"
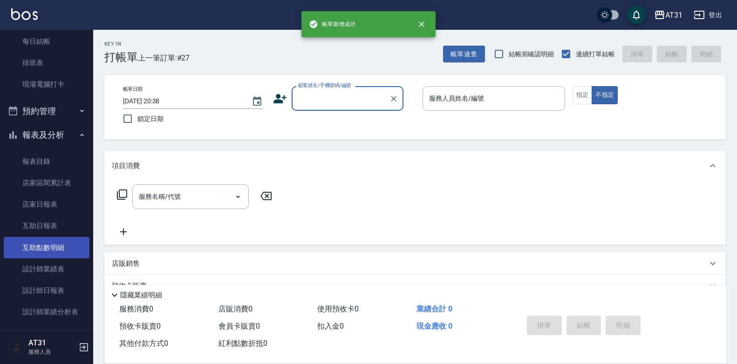
scroll to position [140, 0]
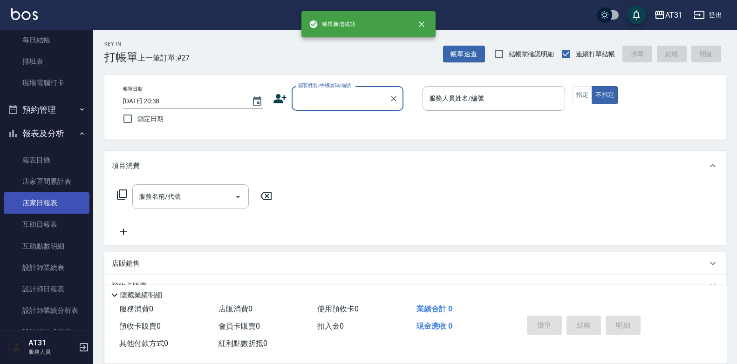
click at [66, 202] on link "店家日報表" at bounding box center [47, 202] width 86 height 21
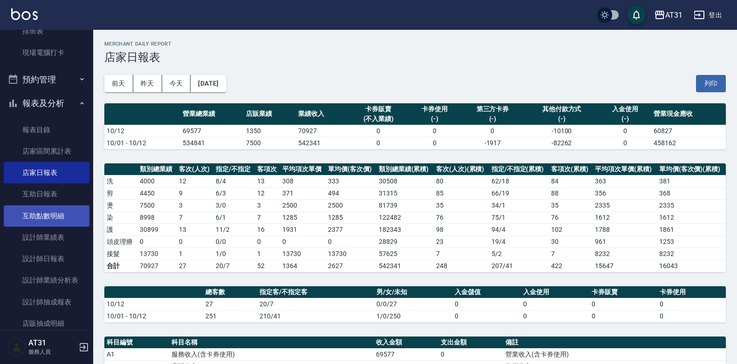
scroll to position [186, 0]
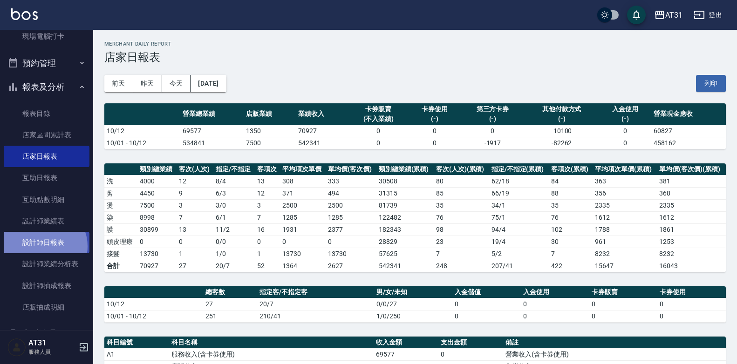
click at [42, 246] on link "設計師日報表" at bounding box center [47, 242] width 86 height 21
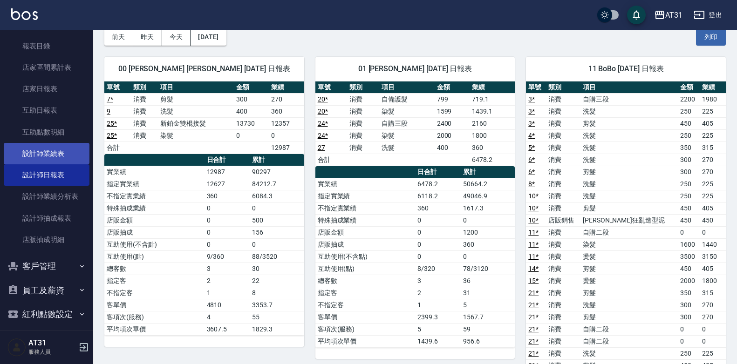
scroll to position [261, 0]
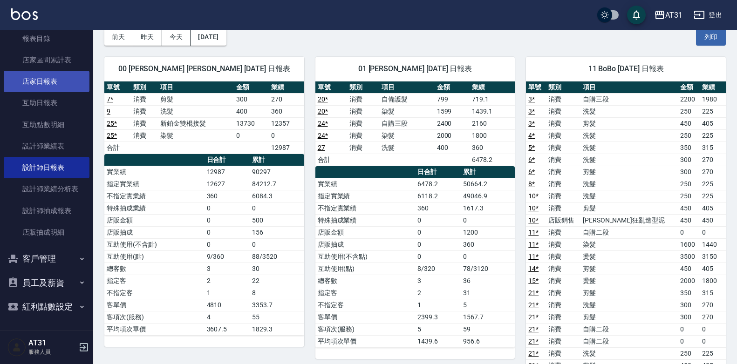
click at [48, 88] on link "店家日報表" at bounding box center [47, 81] width 86 height 21
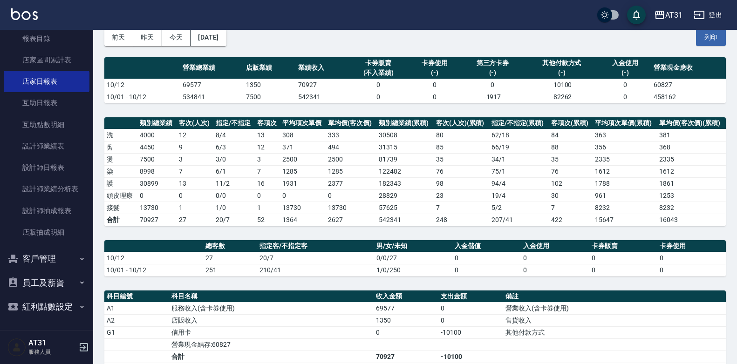
scroll to position [47, 0]
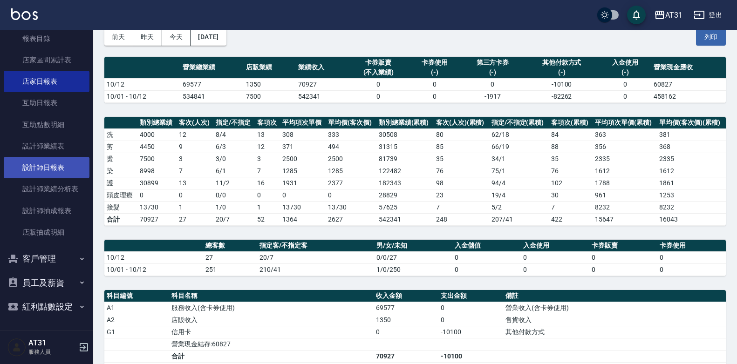
click at [38, 171] on link "設計師日報表" at bounding box center [47, 167] width 86 height 21
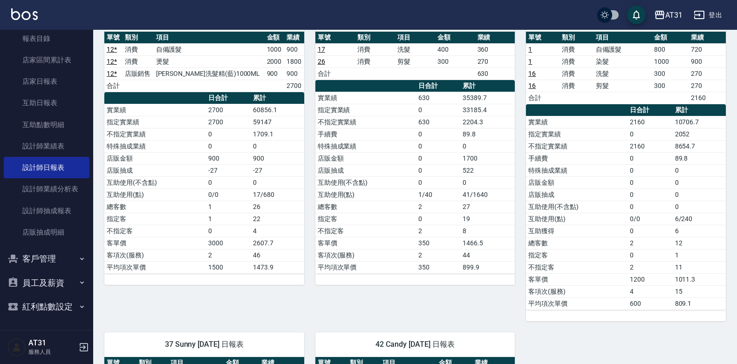
scroll to position [605, 0]
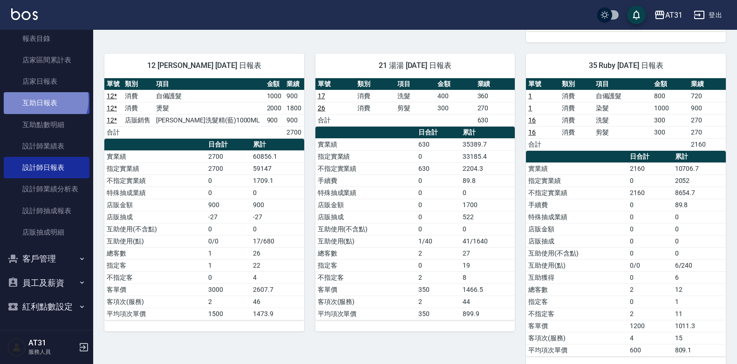
click at [45, 100] on link "互助日報表" at bounding box center [47, 102] width 86 height 21
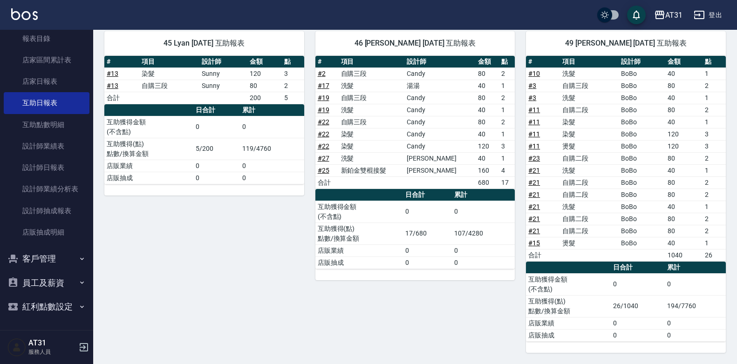
scroll to position [180, 0]
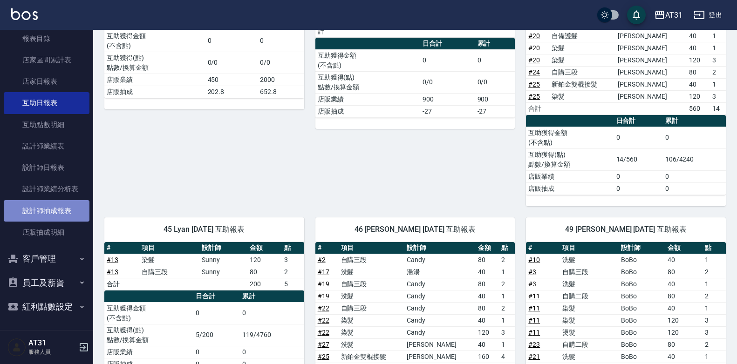
click at [55, 215] on link "設計師抽成報表" at bounding box center [47, 210] width 86 height 21
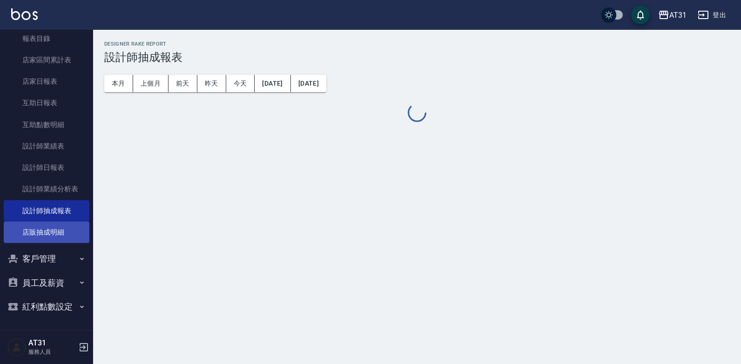
click at [54, 242] on link "店販抽成明細" at bounding box center [47, 232] width 86 height 21
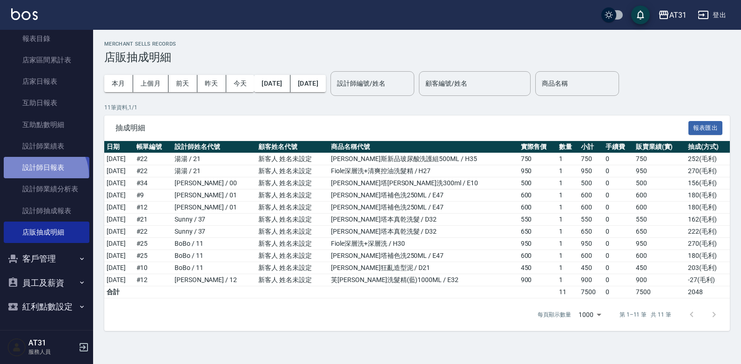
click at [42, 175] on link "設計師日報表" at bounding box center [47, 167] width 86 height 21
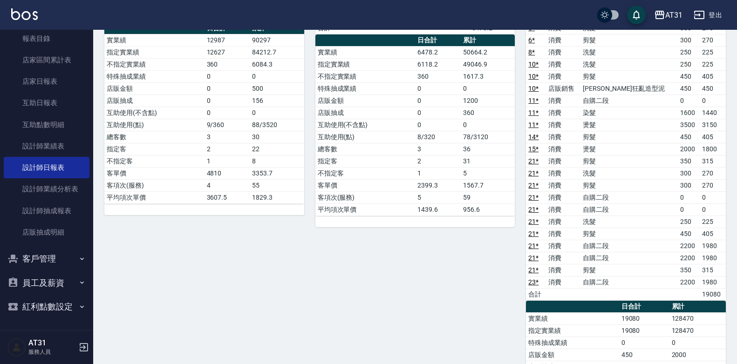
scroll to position [272, 0]
